Goal: Task Accomplishment & Management: Use online tool/utility

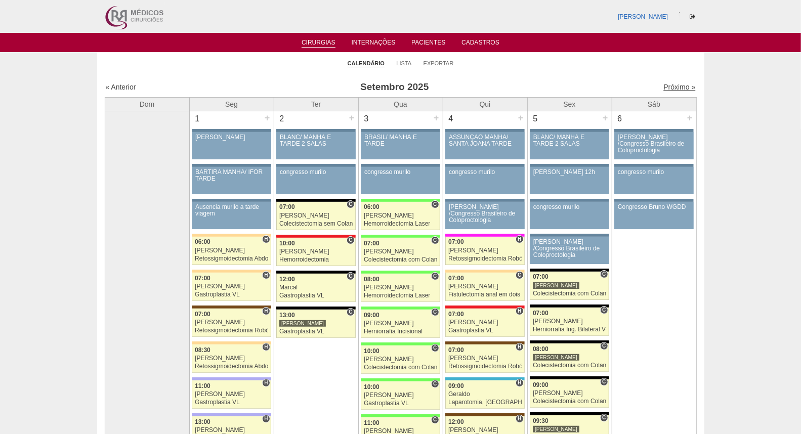
click at [674, 88] on link "Próximo »" at bounding box center [680, 87] width 32 height 8
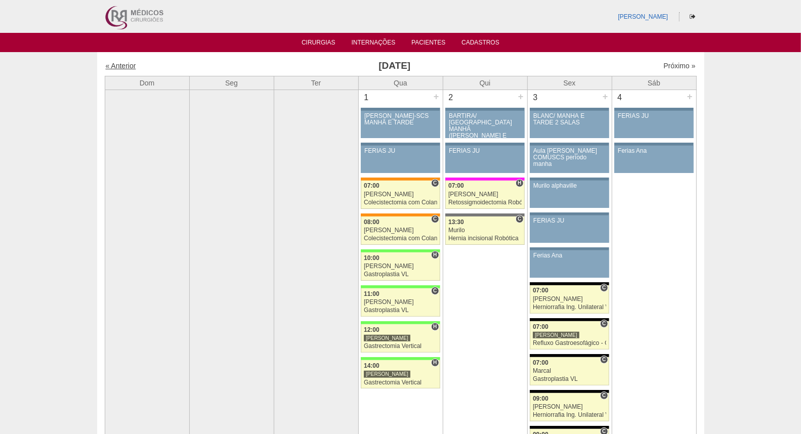
click at [124, 66] on link "« Anterior" at bounding box center [121, 66] width 30 height 8
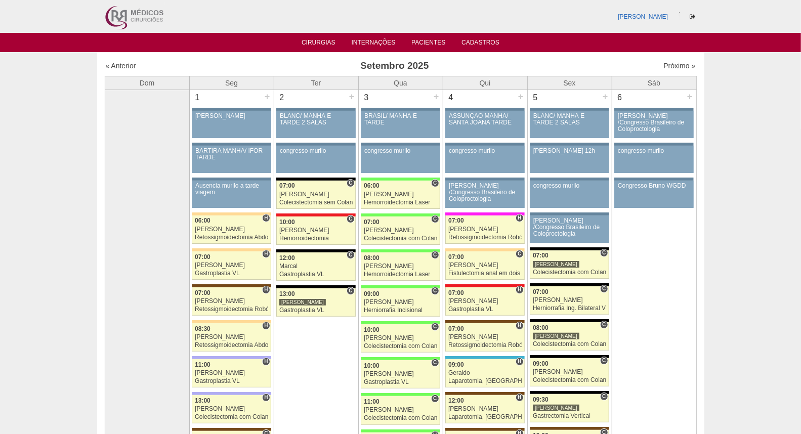
click at [127, 22] on img at bounding box center [133, 16] width 63 height 33
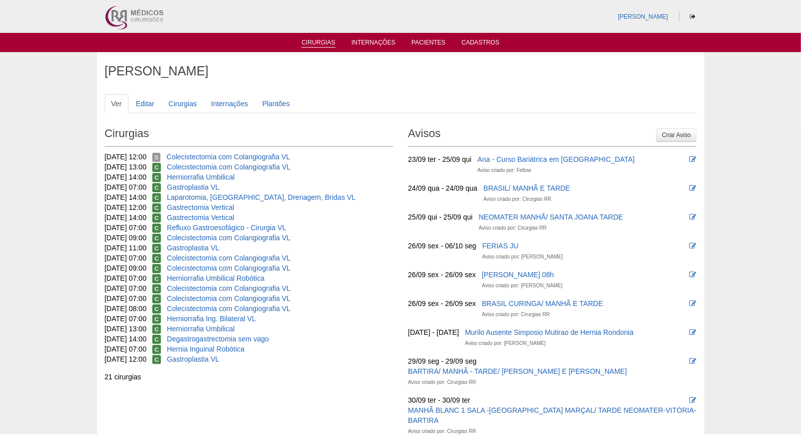
click at [329, 45] on link "Cirurgias" at bounding box center [319, 43] width 34 height 9
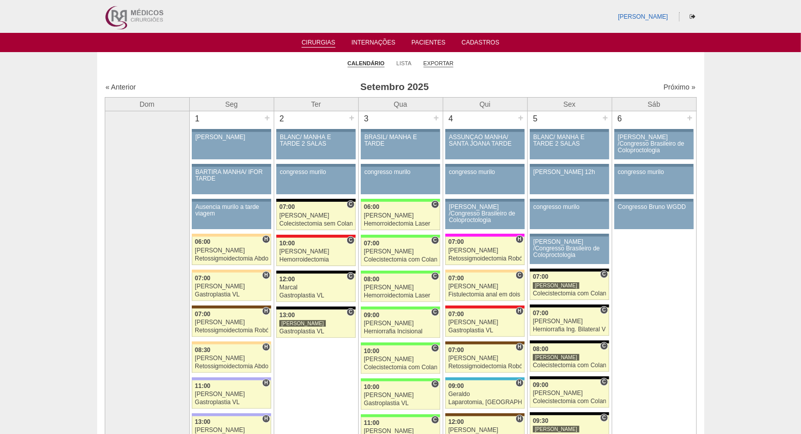
click at [436, 64] on link "Exportar" at bounding box center [439, 64] width 30 height 8
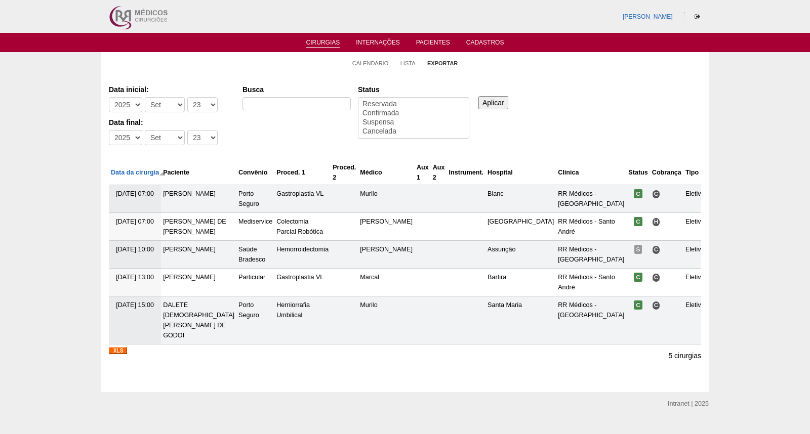
select select
click at [192, 105] on select "-Dia 1 2 3 4 5 6 7 8 9 10 11 12 13 14 15 16 17 18 19 20 21 22 23 24 25 26 27 28…" at bounding box center [202, 104] width 30 height 15
select select "1"
click at [187, 97] on select "-Dia 1 2 3 4 5 6 7 8 9 10 11 12 13 14 15 16 17 18 19 20 21 22 23 24 25 26 27 28…" at bounding box center [202, 104] width 30 height 15
click at [191, 139] on select "-Dia 1 2 3 4 5 6 7 8 9 10 11 12 13 14 15 16 17 18 19 20 21 22 23 24 25 26 27 28…" at bounding box center [202, 137] width 30 height 15
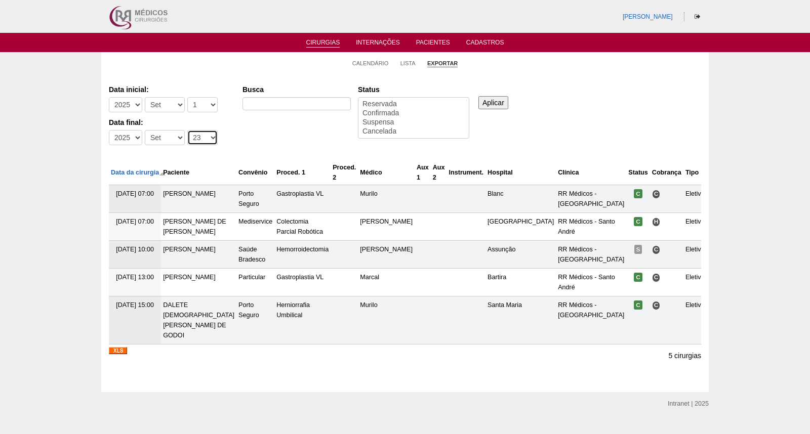
select select "30"
click at [187, 130] on select "-Dia 1 2 3 4 5 6 7 8 9 10 11 12 13 14 15 16 17 18 19 20 21 22 23 24 25 26 27 28…" at bounding box center [202, 137] width 30 height 15
click at [268, 108] on input "Busca" at bounding box center [296, 103] width 108 height 13
type input "GASTROPLASTIA"
click at [489, 98] on input "Aplicar" at bounding box center [493, 102] width 30 height 13
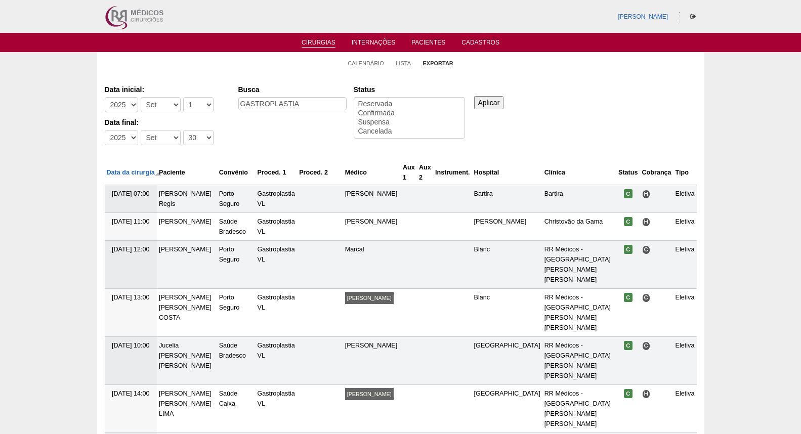
select select
drag, startPoint x: 319, startPoint y: 103, endPoint x: 171, endPoint y: 103, distance: 148.3
click at [171, 103] on div "Data inicial: -Ano 2011 2012 2013 2014 2015 2016 2017 2018 2019 2020 2021 2022 …" at bounding box center [401, 115] width 592 height 69
type input "gastrectomia VERTICAL"
click at [484, 99] on input "Aplicar" at bounding box center [489, 102] width 30 height 13
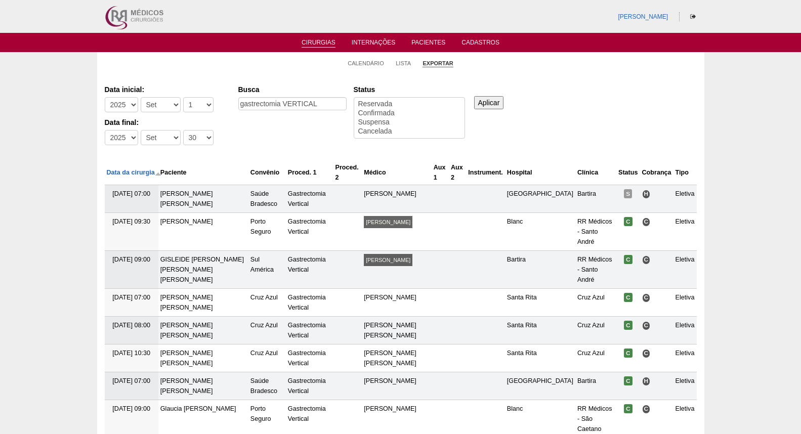
select select
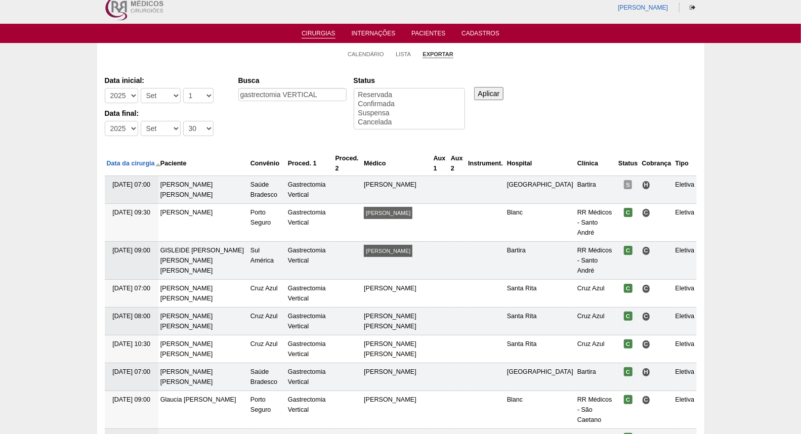
scroll to position [5, 0]
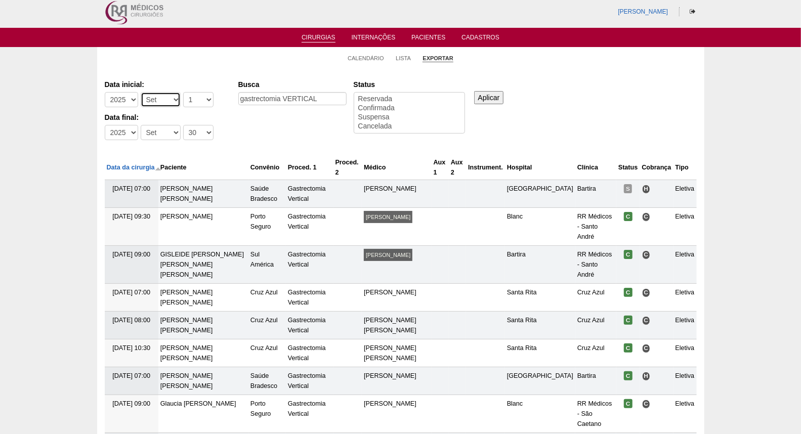
click at [157, 104] on select "-Mês [PERSON_NAME] Mar Abr Mai Jun [DATE] Ago Set Out Nov Dez" at bounding box center [161, 99] width 40 height 15
select select "10"
click at [141, 92] on select "-Mês Jan Fev Mar Abr Mai Jun Jul Ago Set Out Nov Dez" at bounding box center [161, 99] width 40 height 15
click at [163, 129] on select "-Mês Jan Fev Mar Abr Mai Jun Jul Ago Set Out Nov Dez" at bounding box center [161, 132] width 40 height 15
select select "10"
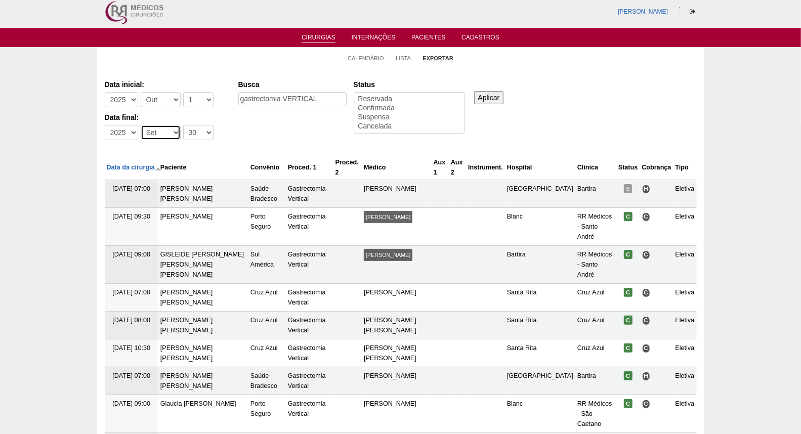
click at [141, 125] on select "-Mês Jan Fev Mar Abr Mai Jun Jul Ago Set Out Nov Dez" at bounding box center [161, 132] width 40 height 15
click at [193, 132] on select "-Dia 1 2 3 4 5 6 7 8 9 10 11 12 13 14 15 16 17 18 19 20 21 22 23 24 25 26 27 28…" at bounding box center [198, 132] width 30 height 15
select select "31"
click at [183, 125] on select "-Dia 1 2 3 4 5 6 7 8 9 10 11 12 13 14 15 16 17 18 19 20 21 22 23 24 25 26 27 28…" at bounding box center [198, 132] width 30 height 15
click at [487, 99] on input "Aplicar" at bounding box center [489, 97] width 30 height 13
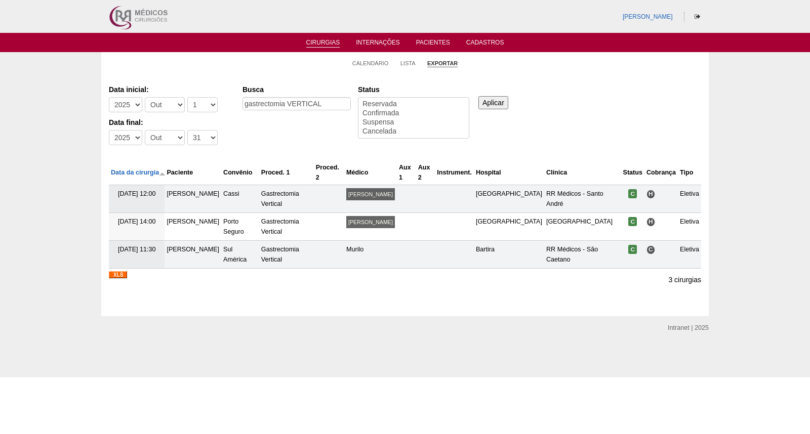
select select
drag, startPoint x: 333, startPoint y: 102, endPoint x: 216, endPoint y: 118, distance: 117.5
click at [216, 118] on div "Data inicial: -Ano 2011 2012 2013 2014 2015 2016 2017 2018 2019 2020 2021 2022 …" at bounding box center [405, 115] width 592 height 69
drag, startPoint x: 249, startPoint y: 104, endPoint x: 258, endPoint y: 104, distance: 9.6
click at [250, 104] on input "Busca" at bounding box center [296, 103] width 108 height 13
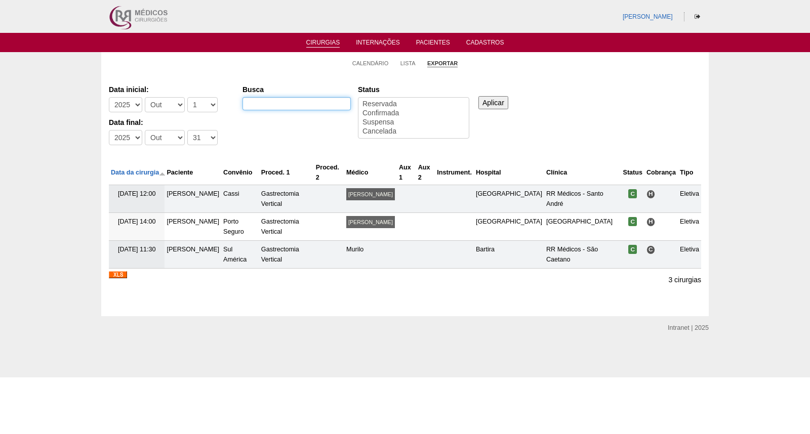
type input "GASTROPLASTIA"
click at [499, 103] on input "Aplicar" at bounding box center [493, 102] width 30 height 13
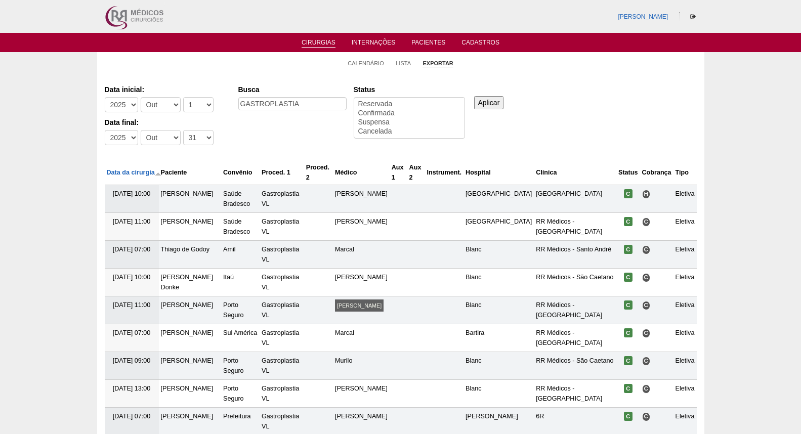
select select
click at [314, 38] on ul "Cirurgias Internações Pacientes Cadastros" at bounding box center [400, 42] width 801 height 19
click at [317, 45] on link "Cirurgias" at bounding box center [319, 43] width 34 height 9
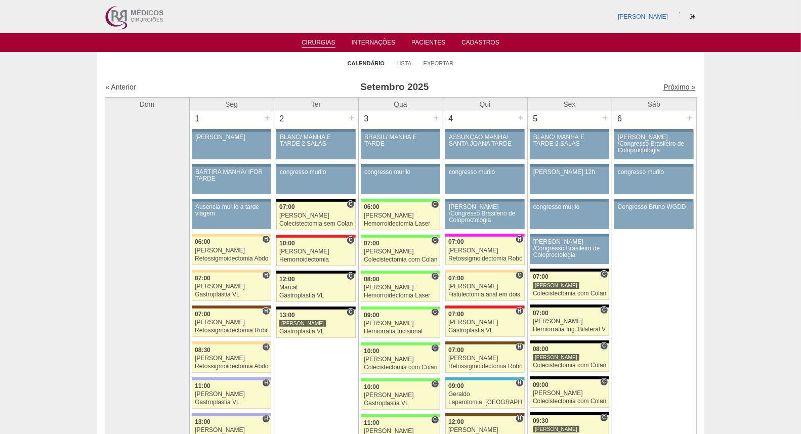
click at [674, 84] on link "Próximo »" at bounding box center [680, 87] width 32 height 8
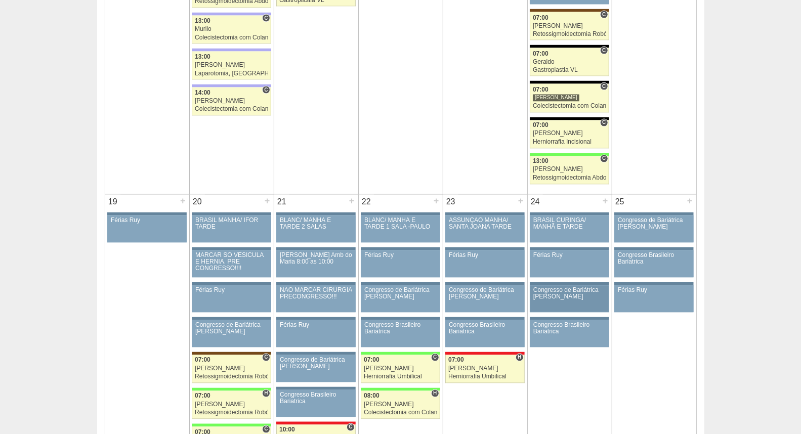
scroll to position [731, 0]
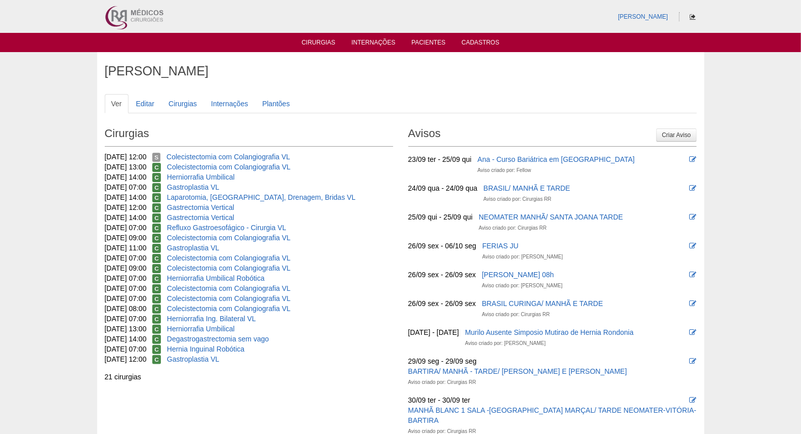
click at [691, 14] on icon at bounding box center [693, 17] width 6 height 6
